Goal: Find contact information: Find contact information

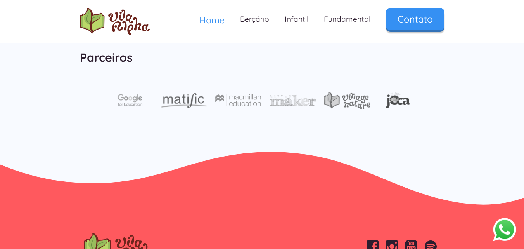
scroll to position [2637, 0]
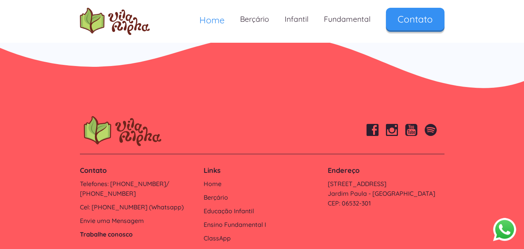
click at [111, 229] on link "Trabalhe conosco" at bounding box center [138, 234] width 116 height 10
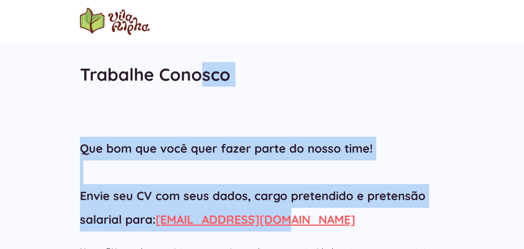
drag, startPoint x: 344, startPoint y: 110, endPoint x: 204, endPoint y: 106, distance: 140.0
click at [204, 106] on body "Trabalhe Conosco Perguntas Frequentes 🤔 Quais são os valores da matrícula e men…" at bounding box center [262, 193] width 524 height 387
click at [462, 117] on div "Perguntas Frequentes 🤔 Quais são os valores da matrícula e mensalidade? Pedimos…" at bounding box center [262, 220] width 524 height 215
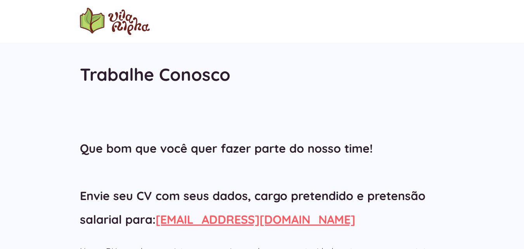
scroll to position [138, 0]
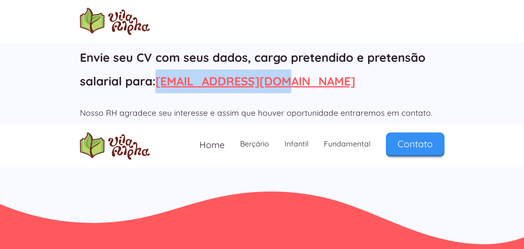
drag, startPoint x: 316, startPoint y: 75, endPoint x: 159, endPoint y: 87, distance: 157.9
click at [159, 87] on h2 "Que bom que você quer fazer parte do nosso time! Envie seu CV com seus dados, c…" at bounding box center [262, 45] width 364 height 94
copy link "[EMAIL_ADDRESS][DOMAIN_NAME]"
